Goal: Complete application form: Complete application form

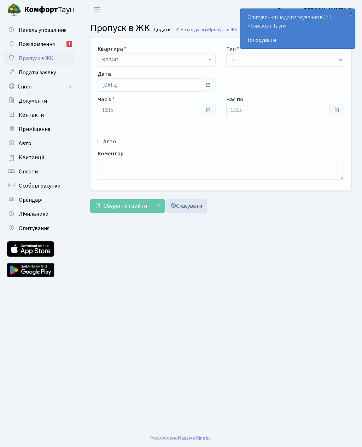
click at [100, 143] on input "Авто" at bounding box center [100, 141] width 5 height 5
checkbox input "true"
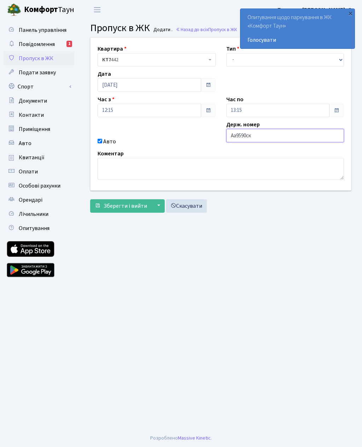
type input "Аа9590ск"
click at [236, 60] on select "- Доставка Таксі Гості Сервіс" at bounding box center [285, 59] width 118 height 13
select select "3"
click at [237, 111] on input "13:15" at bounding box center [278, 110] width 104 height 13
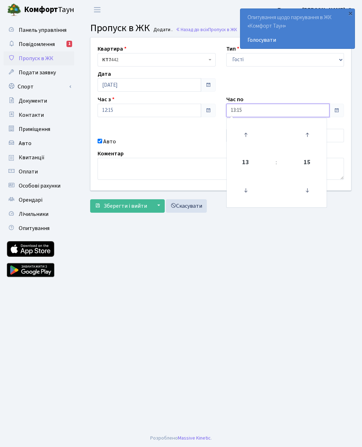
click at [244, 134] on icon at bounding box center [245, 134] width 19 height 19
click at [246, 136] on icon at bounding box center [245, 134] width 19 height 19
click at [247, 134] on icon at bounding box center [245, 134] width 19 height 19
click at [244, 134] on icon at bounding box center [245, 134] width 19 height 19
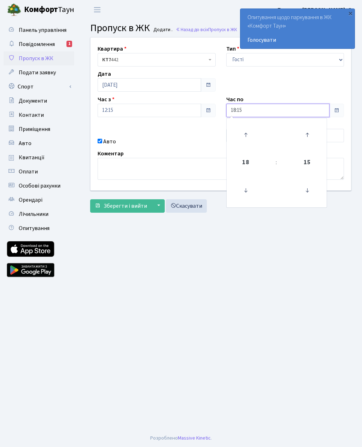
click at [245, 134] on icon at bounding box center [245, 134] width 19 height 19
type input "19:15"
click at [207, 257] on main "Admin Пропуск в ЖК Додати Пропуск в ЖК Додати . Назад до всіх Пропуск в ЖК Квар…" at bounding box center [221, 224] width 283 height 410
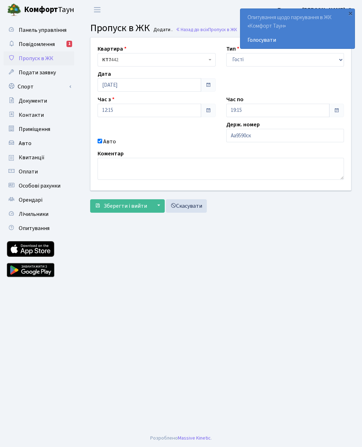
click at [136, 206] on span "Зберегти і вийти" at bounding box center [126, 206] width 44 height 8
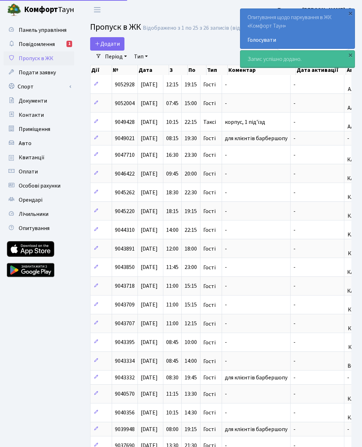
select select "25"
